Goal: Navigation & Orientation: Find specific page/section

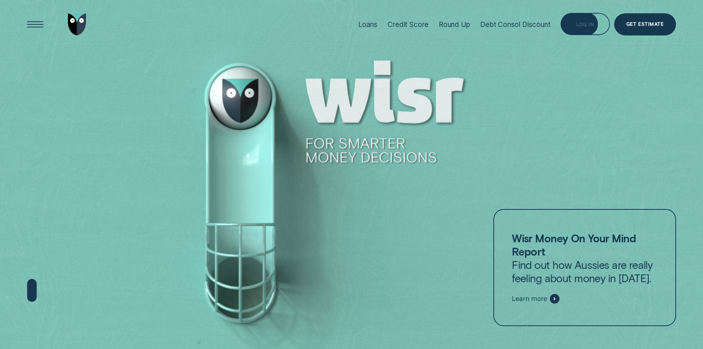
click at [573, 21] on div "Log in" at bounding box center [584, 24] width 49 height 22
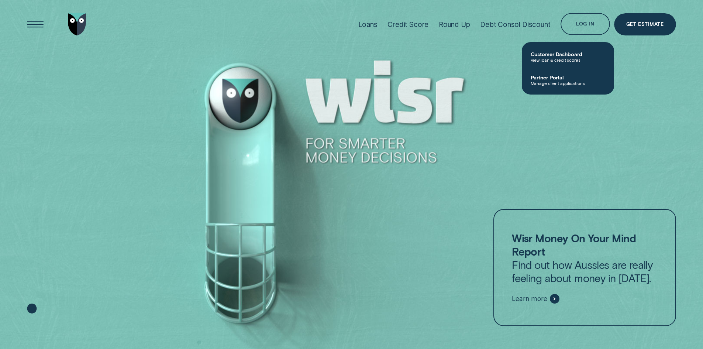
click at [548, 57] on span "View loan & credit scores" at bounding box center [568, 59] width 75 height 5
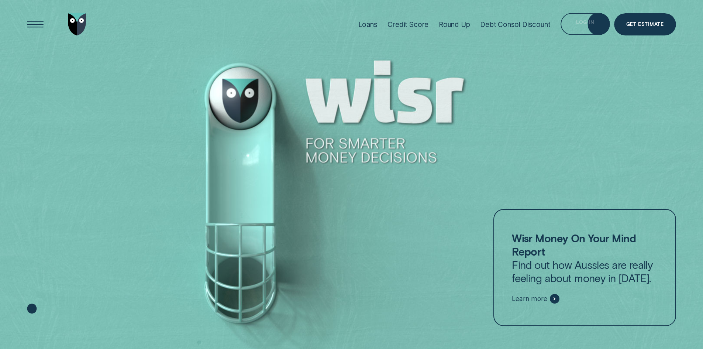
click at [571, 9] on div "Loans Credit Score Round Up Debt Consol Discount Log in Log in Customer Dashboa…" at bounding box center [514, 24] width 323 height 49
click at [576, 31] on div "Log in" at bounding box center [584, 24] width 49 height 22
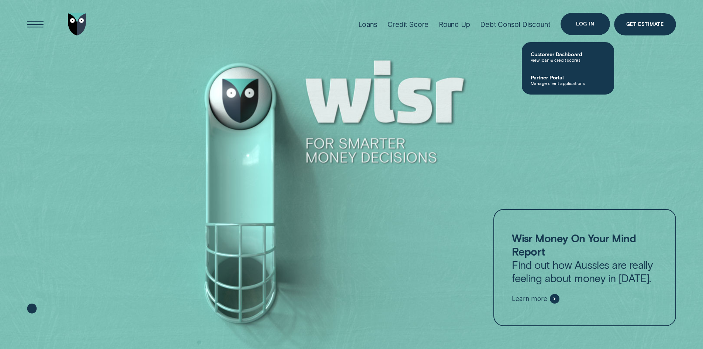
click at [577, 28] on div "Log in" at bounding box center [584, 24] width 49 height 22
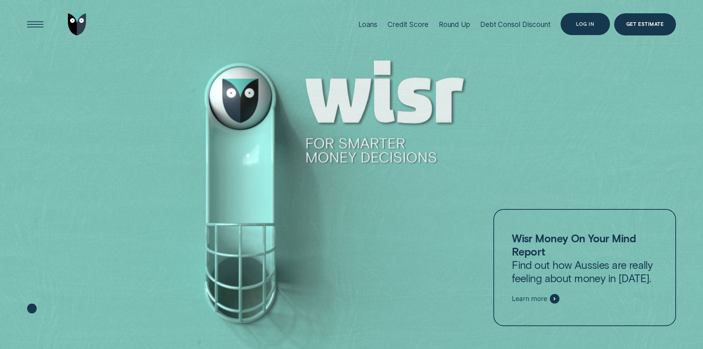
click at [580, 32] on div "Log in" at bounding box center [584, 24] width 49 height 22
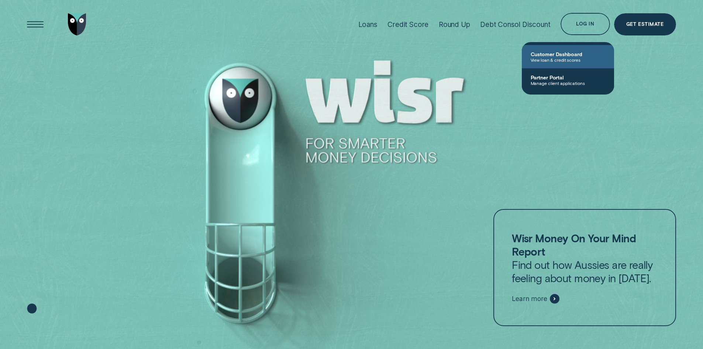
click at [570, 53] on span "Customer Dashboard" at bounding box center [568, 54] width 75 height 6
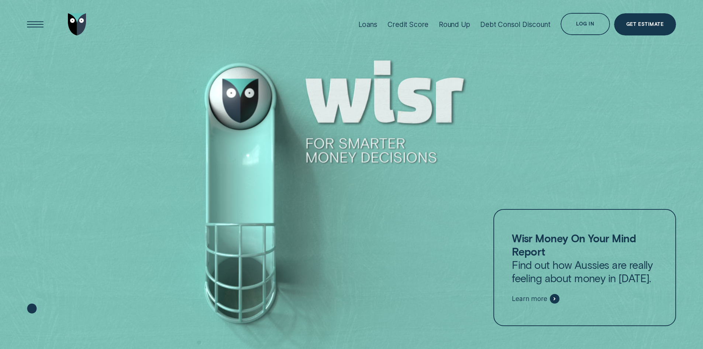
click at [579, 23] on div "Log in" at bounding box center [585, 25] width 18 height 4
click at [597, 17] on div "Log in" at bounding box center [584, 24] width 49 height 22
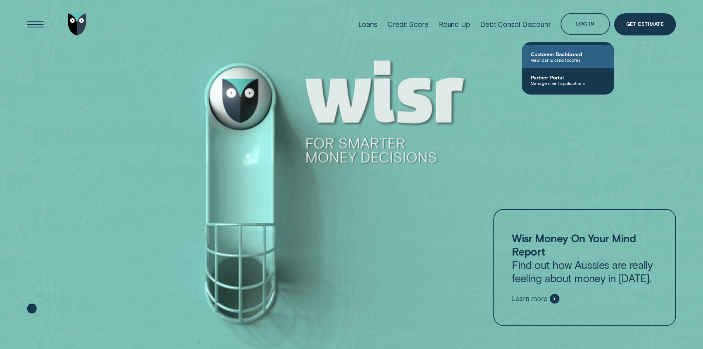
click at [533, 54] on span "Customer Dashboard" at bounding box center [568, 54] width 75 height 6
